Goal: Transaction & Acquisition: Register for event/course

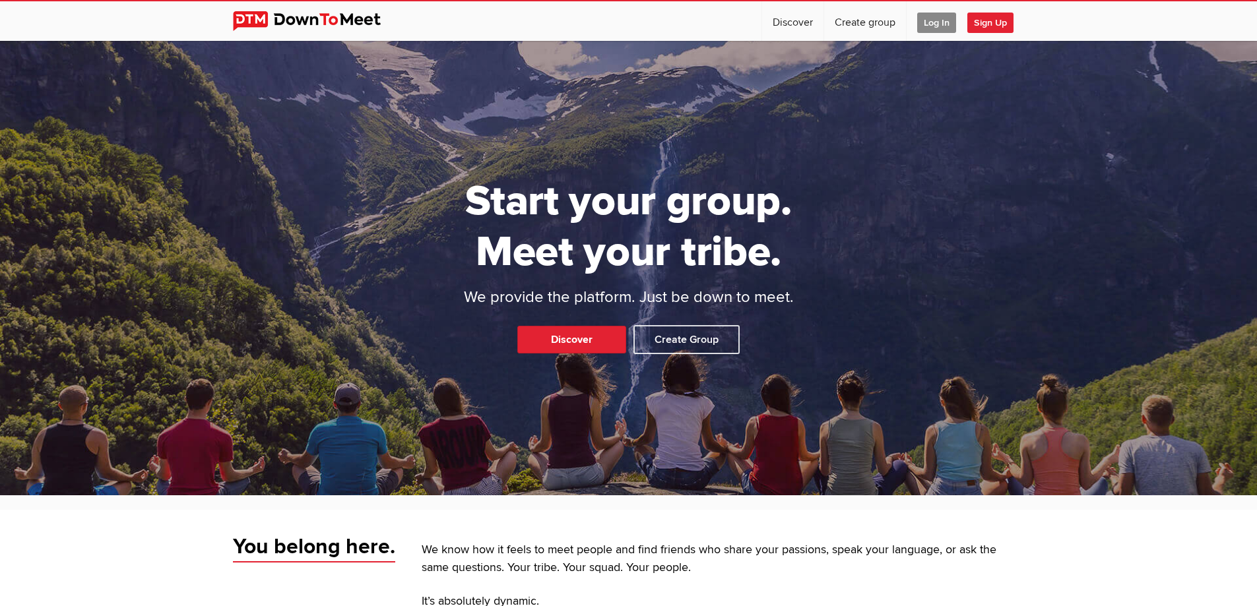
click at [938, 24] on span "Log In" at bounding box center [936, 23] width 39 height 20
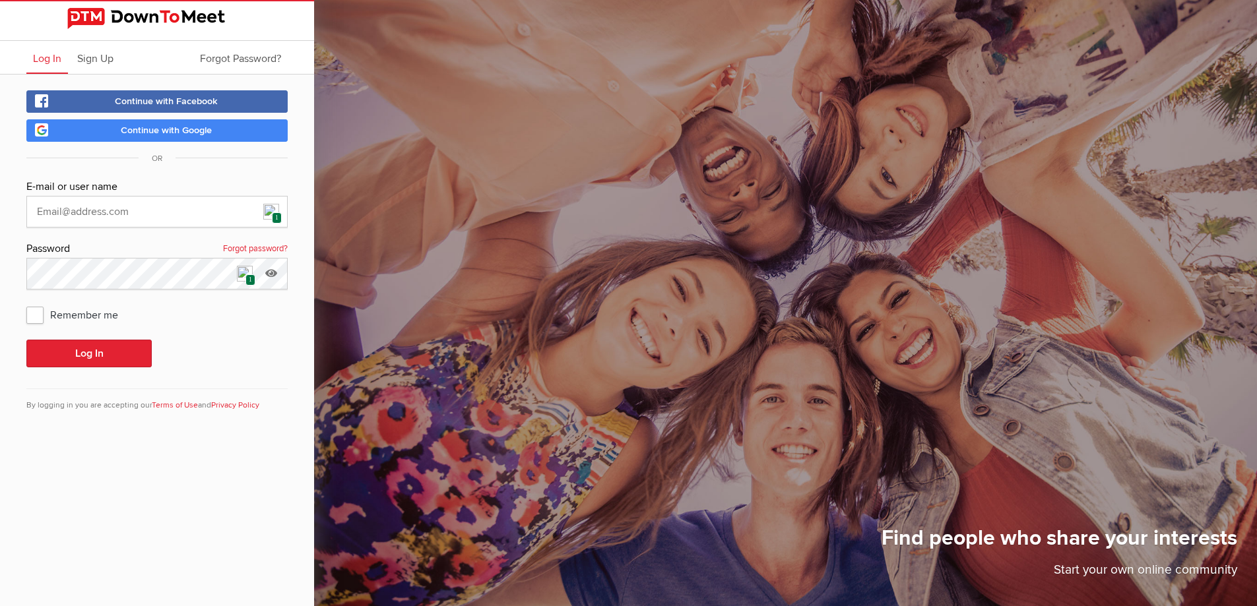
click at [267, 214] on img at bounding box center [271, 212] width 16 height 16
type input "[EMAIL_ADDRESS][DOMAIN_NAME]"
click at [122, 355] on button "Log In" at bounding box center [88, 354] width 125 height 28
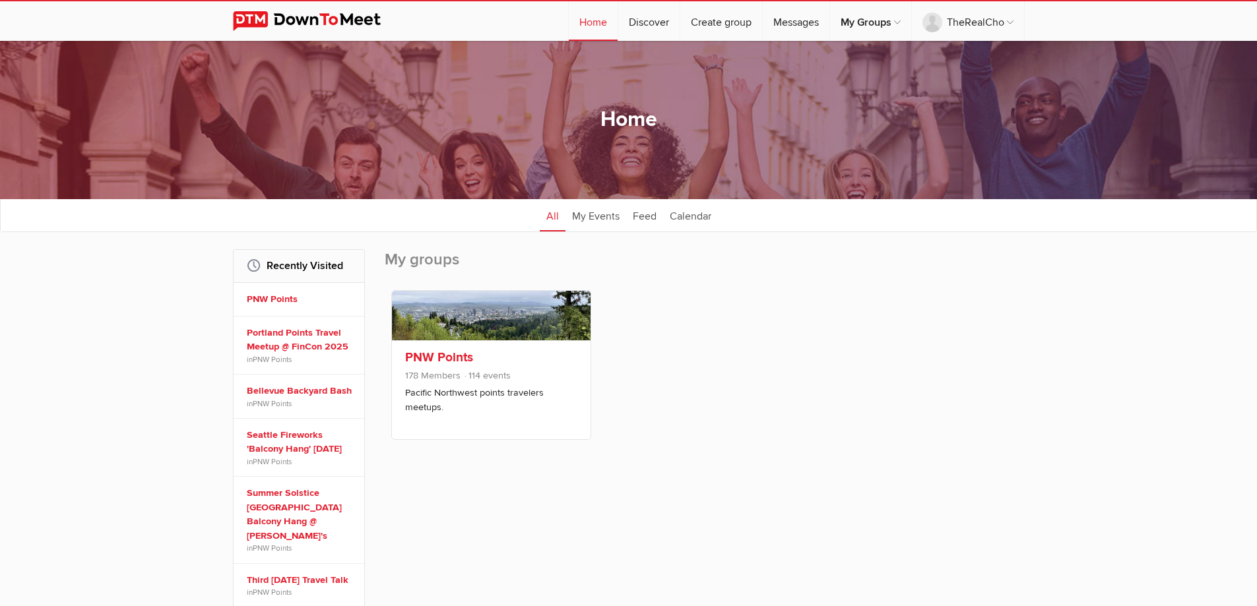
click at [437, 356] on link "PNW Points" at bounding box center [439, 358] width 68 height 16
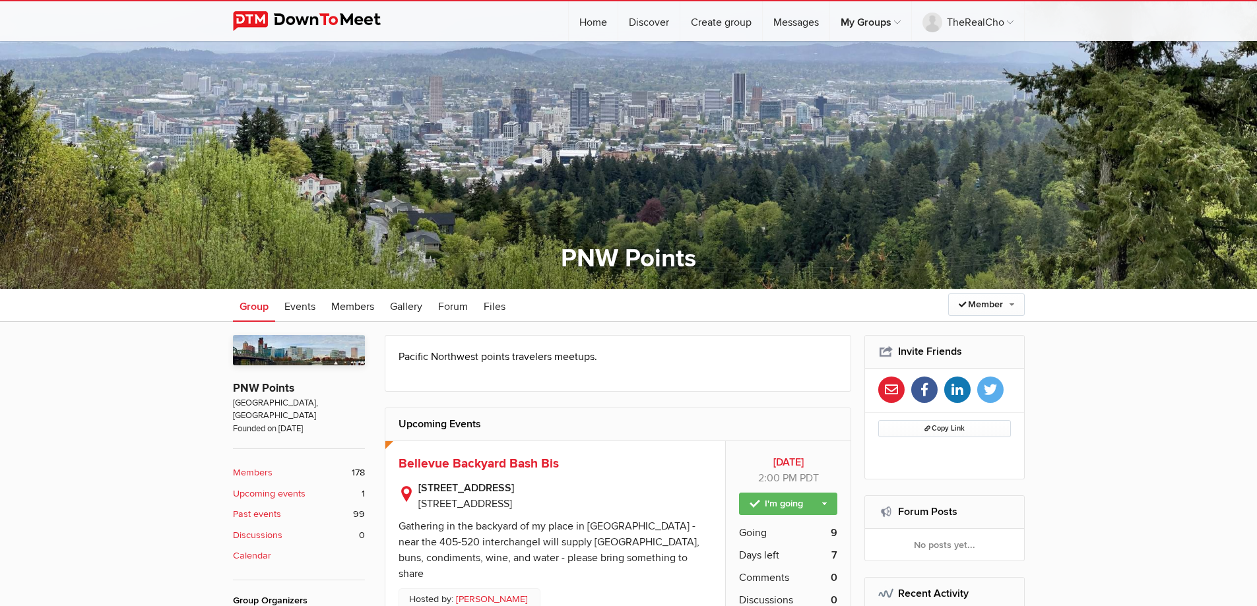
scroll to position [264, 0]
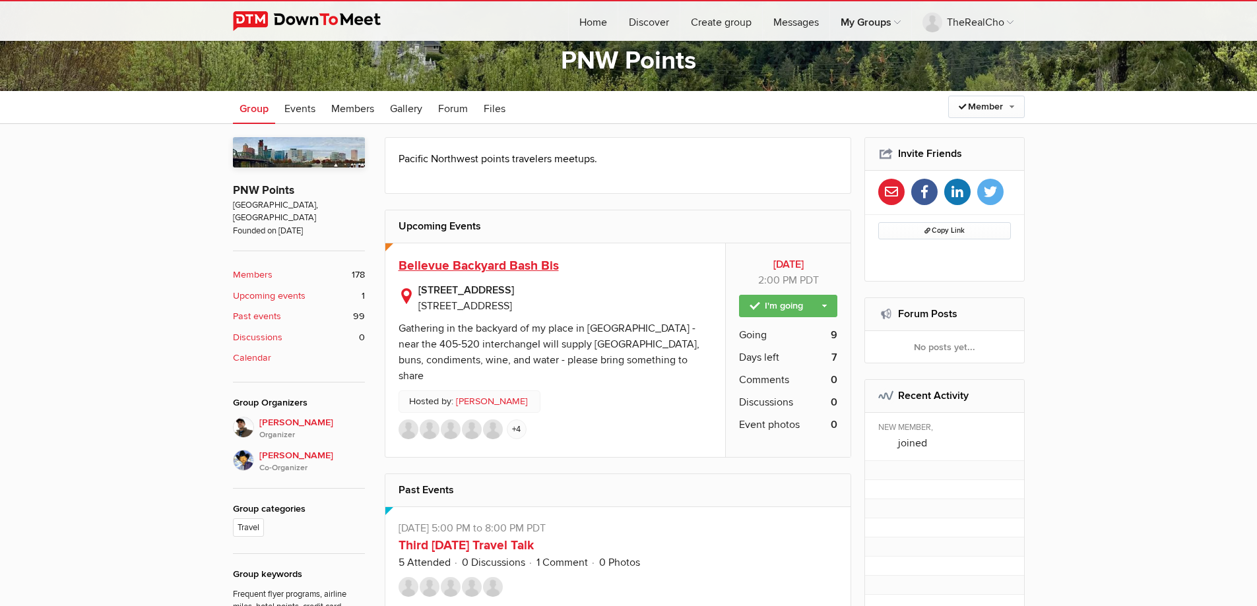
click at [491, 265] on span "Bellevue Backyard Bash Bis" at bounding box center [478, 266] width 160 height 16
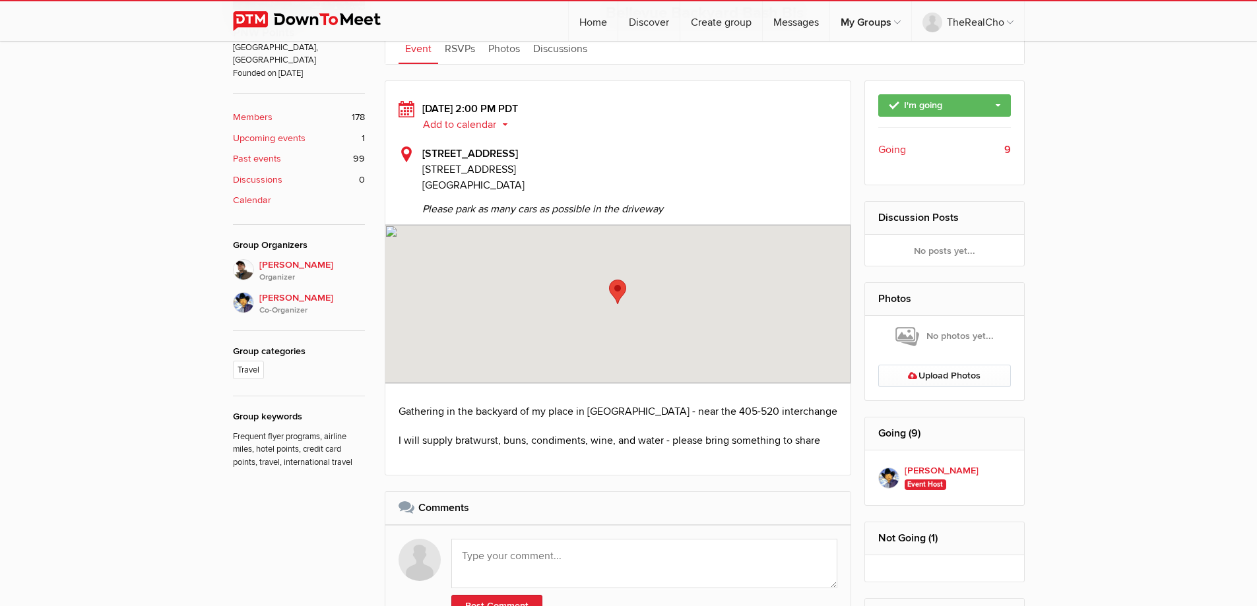
scroll to position [323, 0]
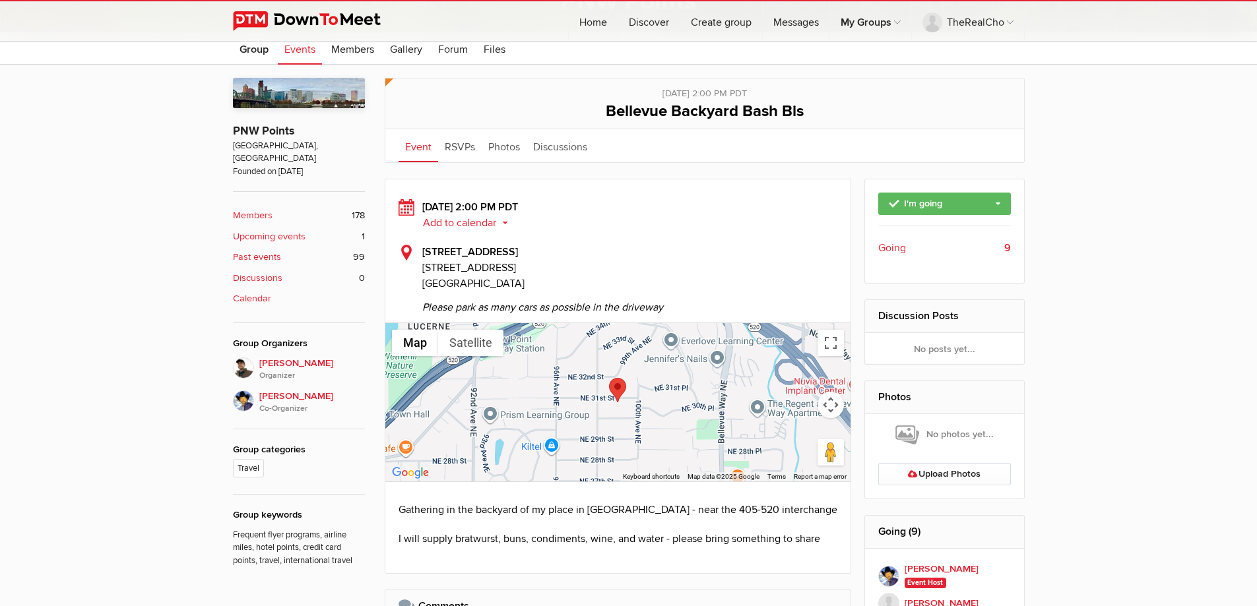
click at [888, 245] on span "Going" at bounding box center [892, 248] width 28 height 16
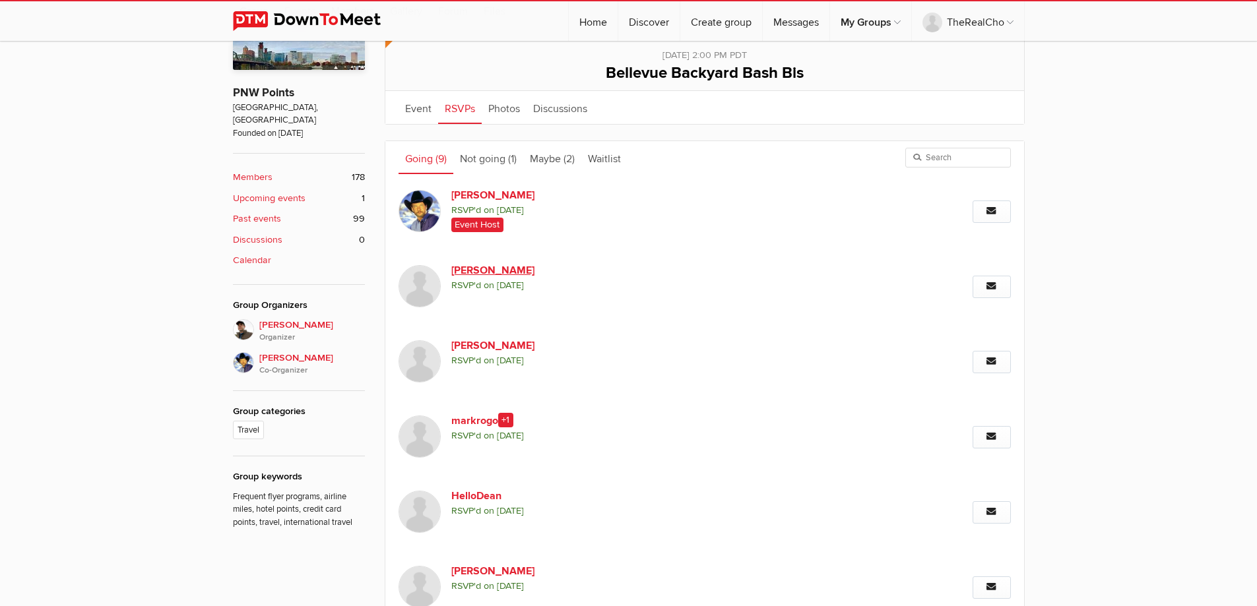
scroll to position [157, 0]
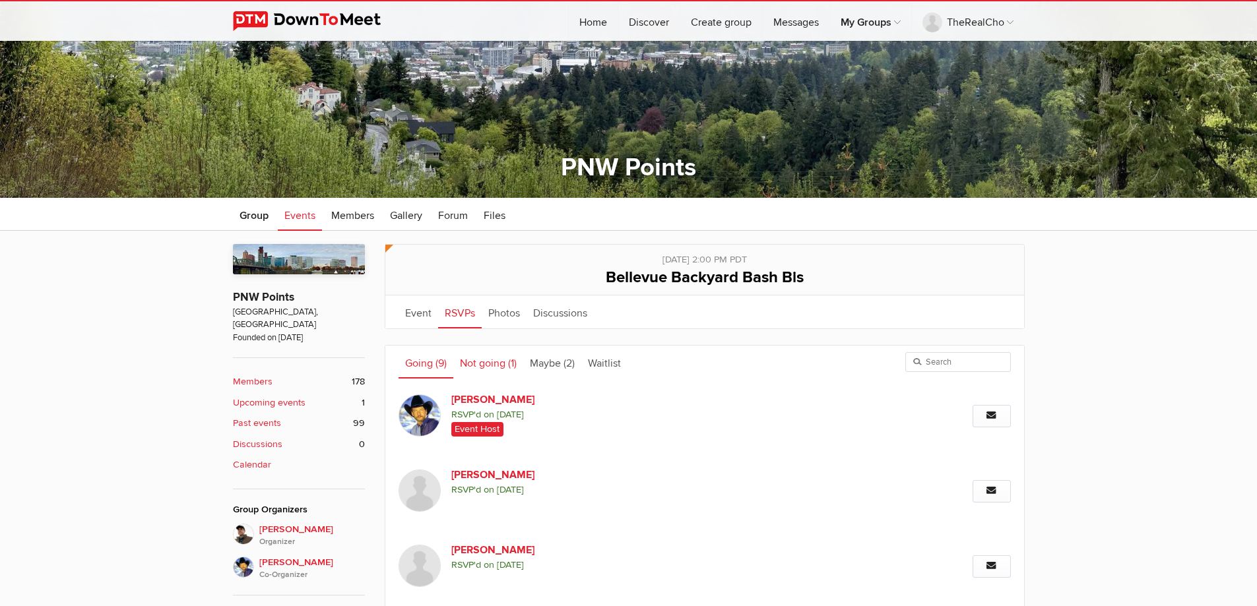
click at [509, 357] on span "(1)" at bounding box center [512, 363] width 9 height 13
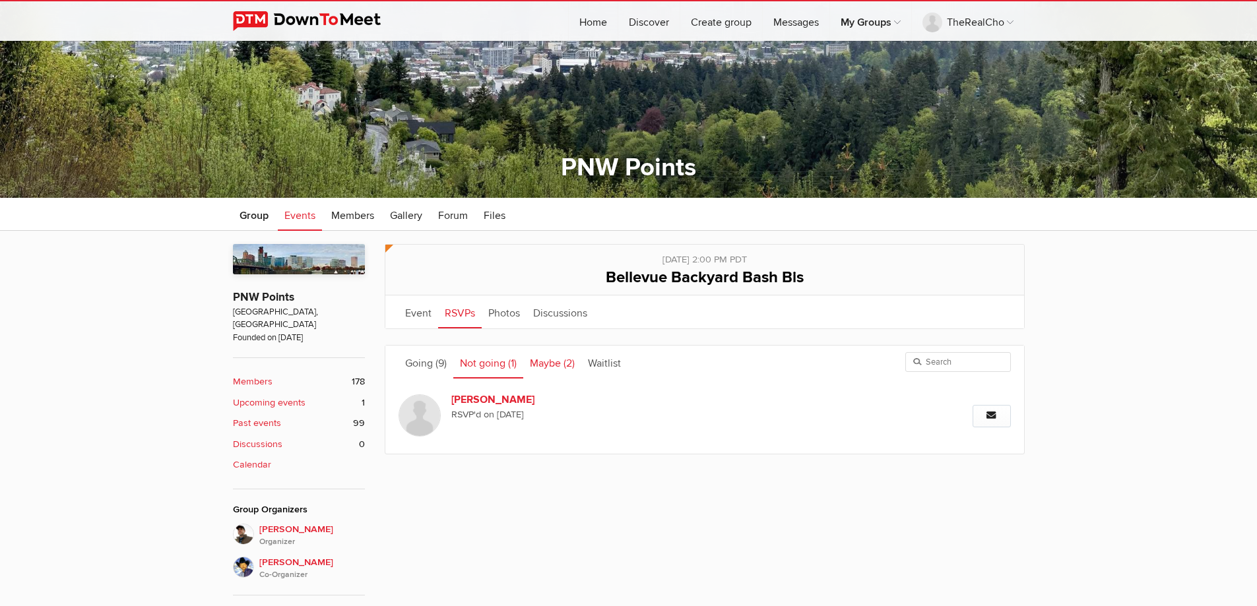
click at [552, 360] on link "Maybe (2)" at bounding box center [552, 362] width 58 height 33
click at [618, 364] on link "Waitlist" at bounding box center [604, 362] width 46 height 33
click at [428, 359] on link "Going (9)" at bounding box center [425, 362] width 55 height 33
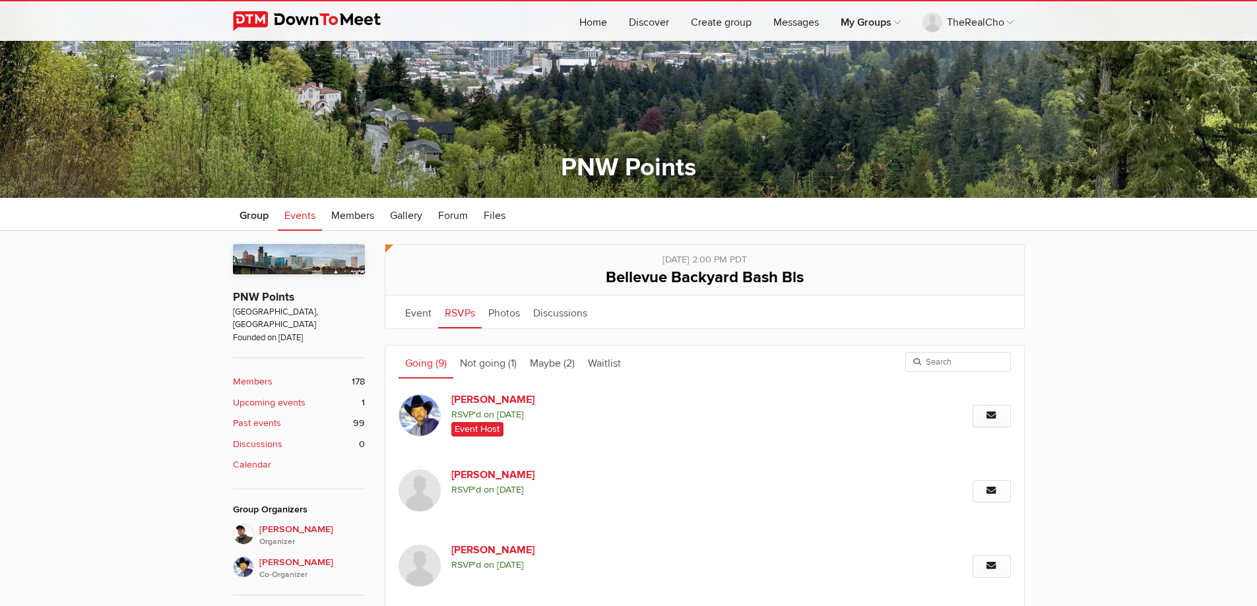
scroll to position [0, 0]
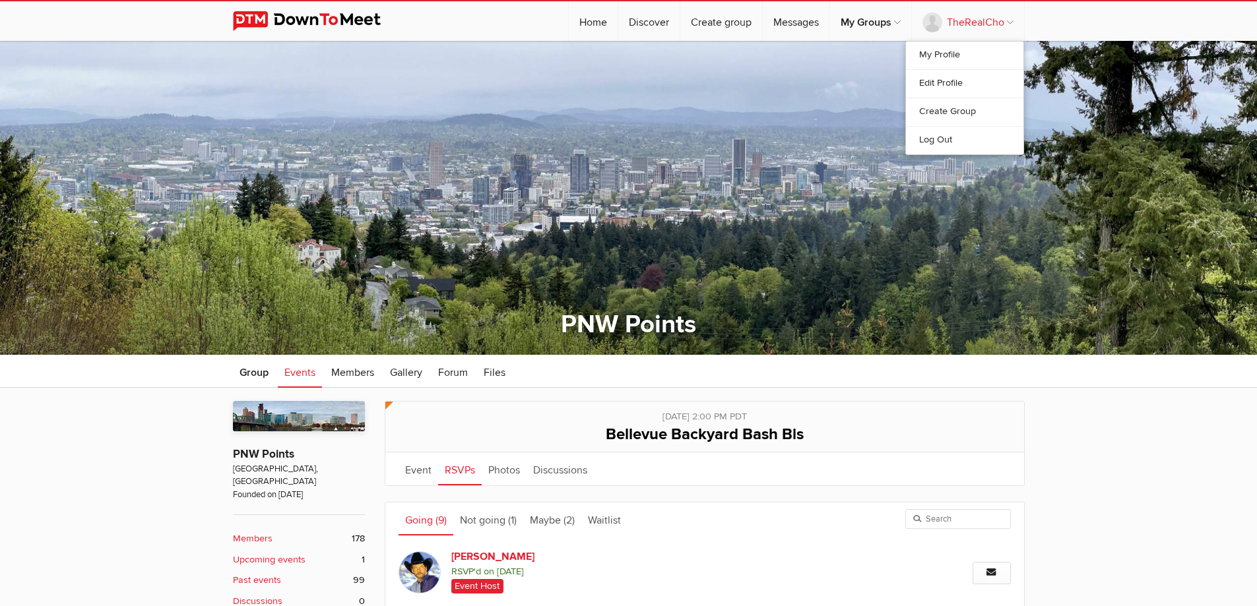
click at [967, 22] on link "TheRealCho" at bounding box center [968, 21] width 112 height 40
click at [942, 141] on link "Log Out" at bounding box center [964, 140] width 117 height 28
